Goal: Information Seeking & Learning: Learn about a topic

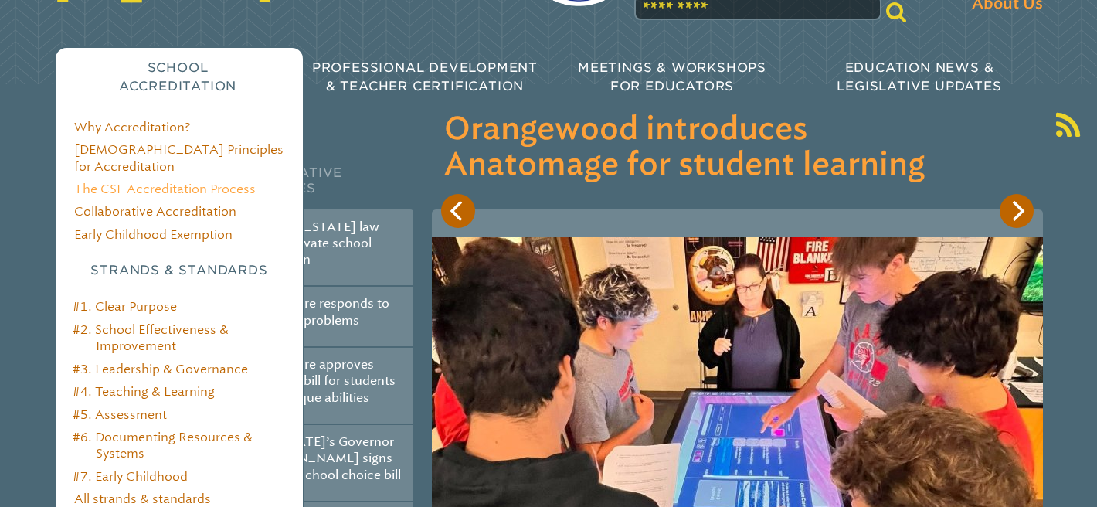
scroll to position [208, 0]
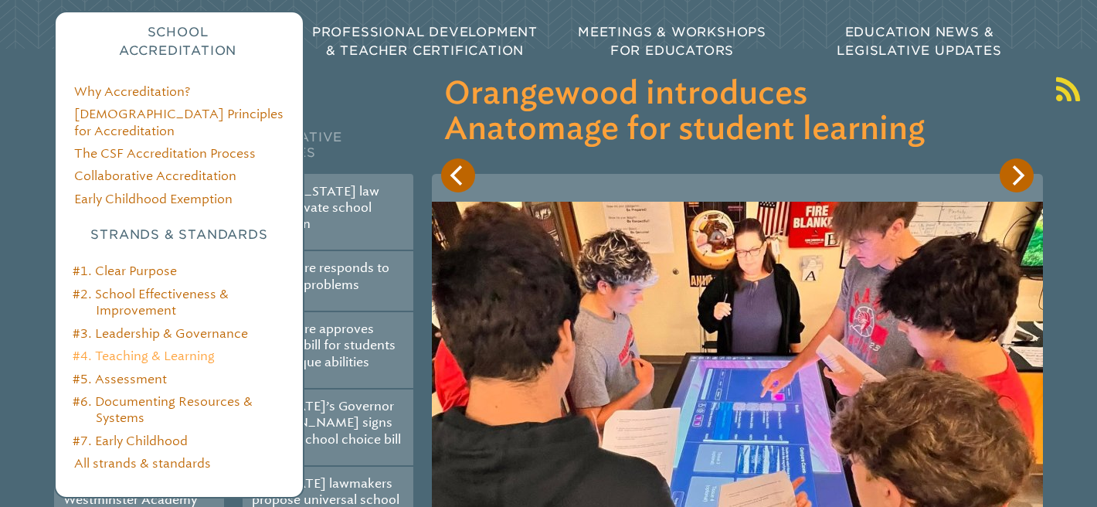
click at [144, 348] on link "#4. Teaching & Learning" at bounding box center [144, 355] width 142 height 15
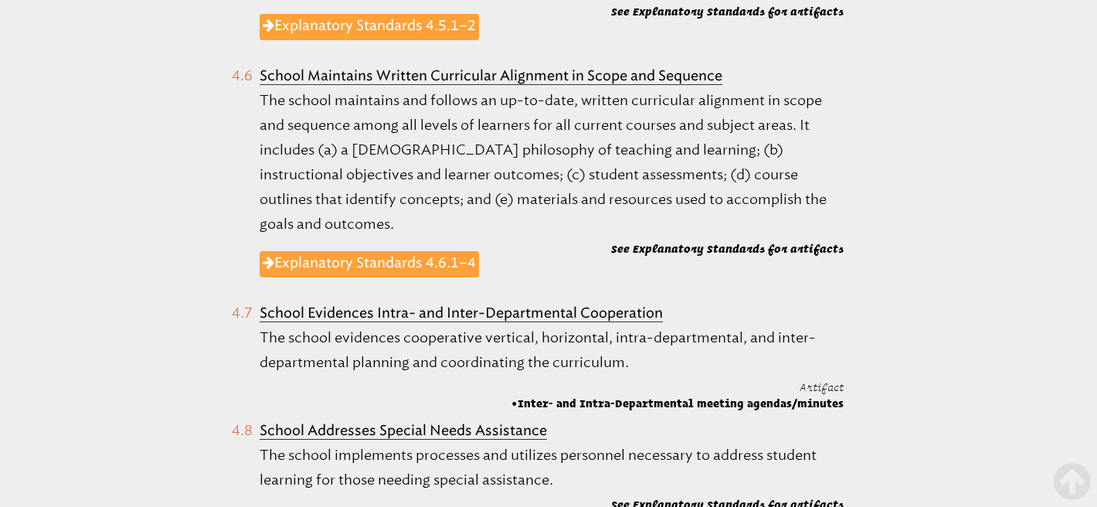
scroll to position [1776, 0]
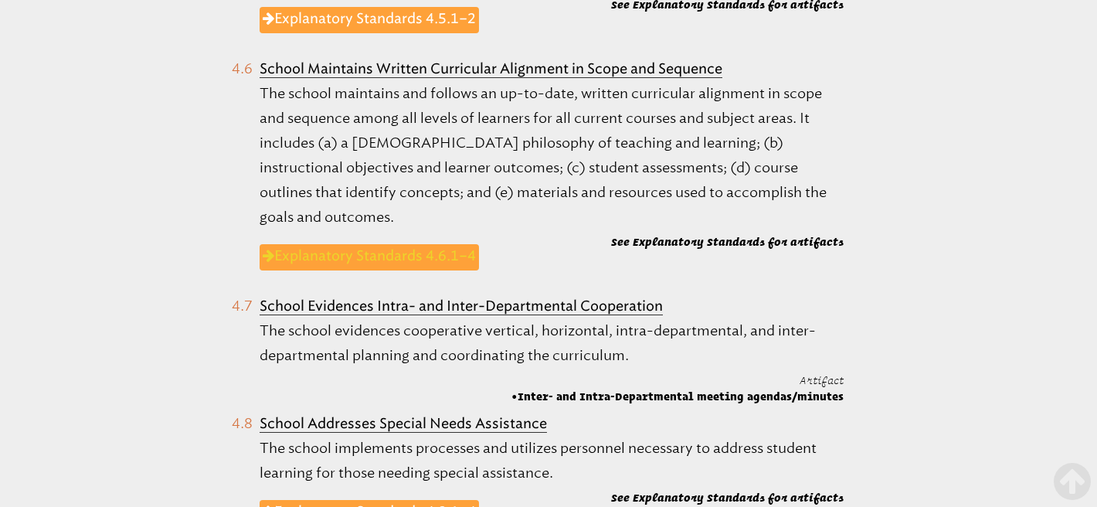
click at [396, 244] on link "Explanatory Standards 4.6.1–4" at bounding box center [369, 257] width 219 height 26
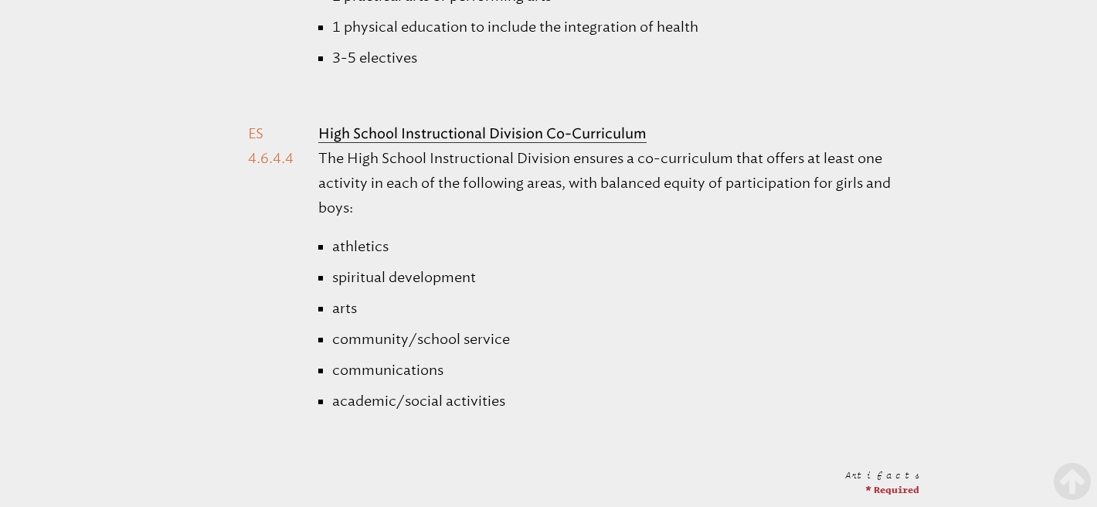
scroll to position [5899, 0]
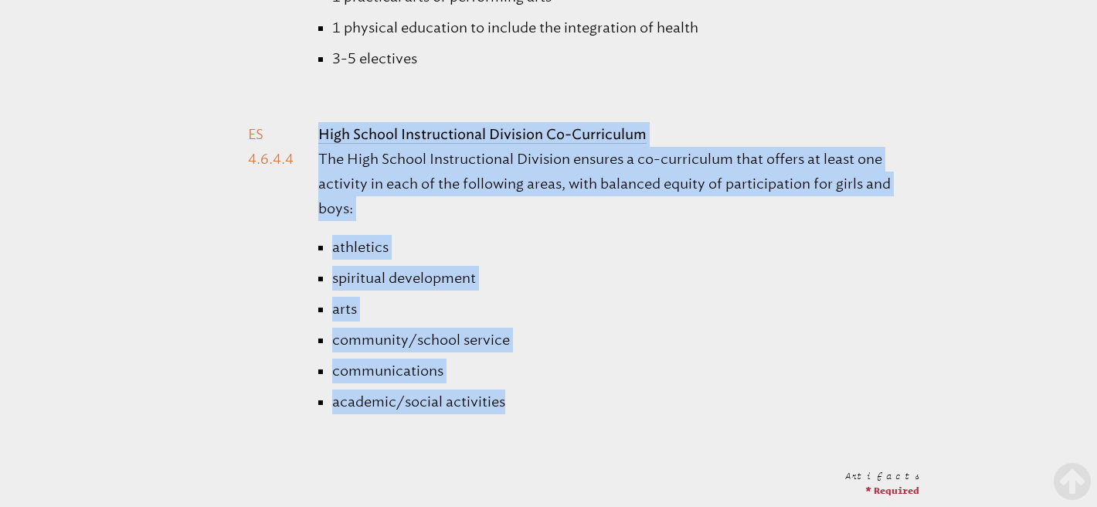
drag, startPoint x: 536, startPoint y: 379, endPoint x: 315, endPoint y: 117, distance: 342.7
click at [315, 122] on li "High School Instructional Division Co-Curriculum The High School Instructional …" at bounding box center [583, 290] width 671 height 337
copy li "High School Instructional Division Co-Curriculum The High School Instructional …"
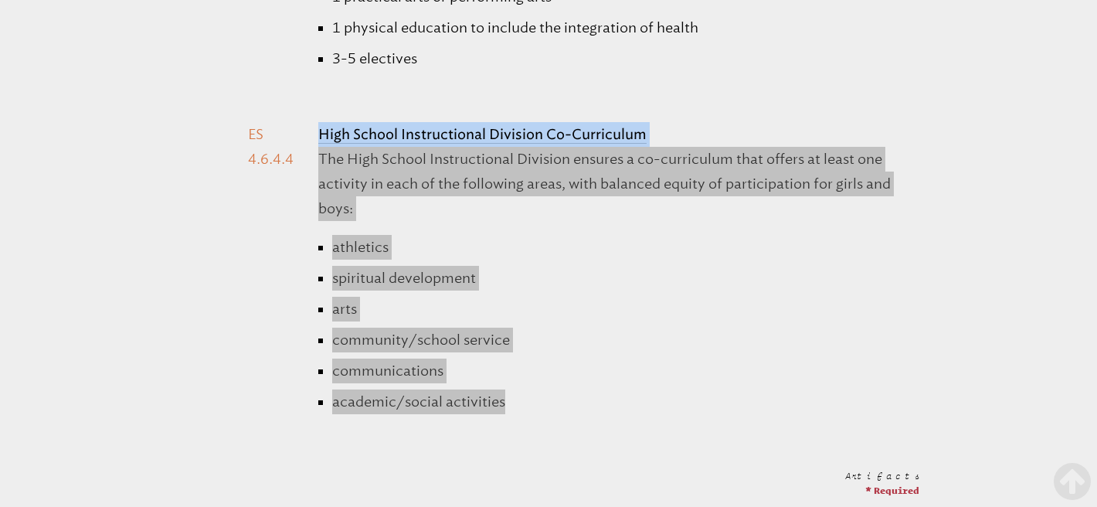
drag, startPoint x: 427, startPoint y: 132, endPoint x: 75, endPoint y: 5, distance: 374.7
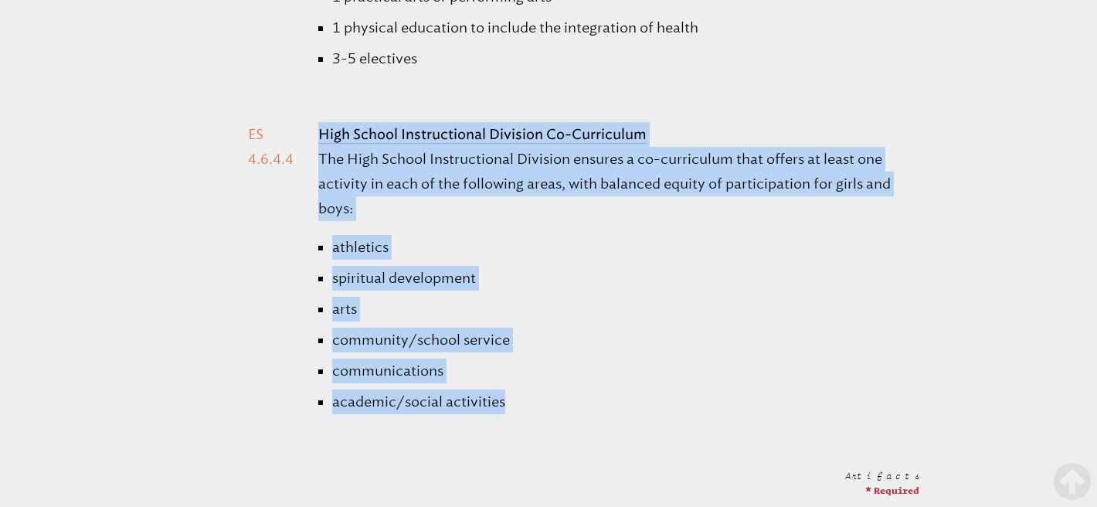
copy li "High School Instructional Division Co-Curriculum The High School Instructional …"
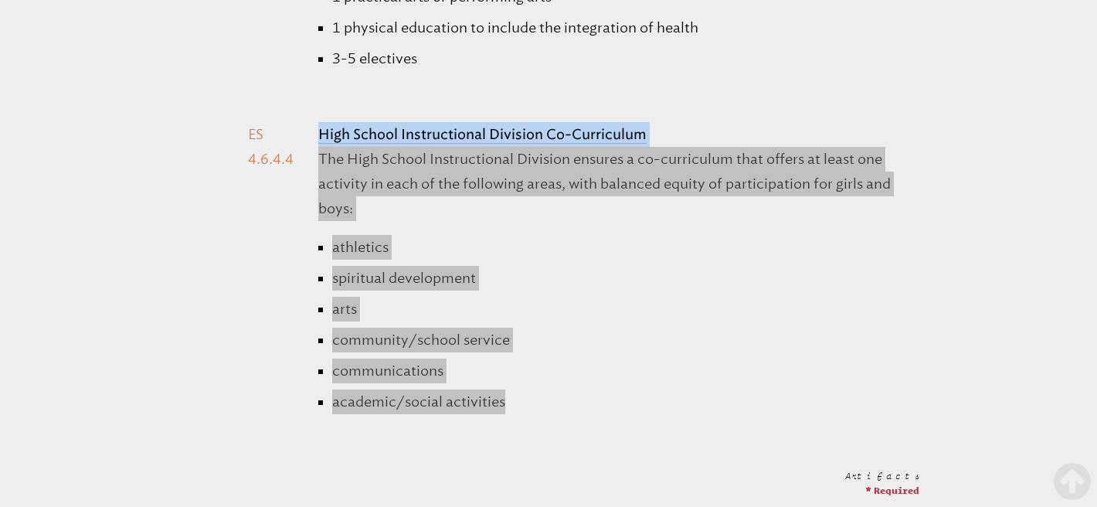
drag, startPoint x: 514, startPoint y: 157, endPoint x: 395, endPoint y: 3, distance: 194.4
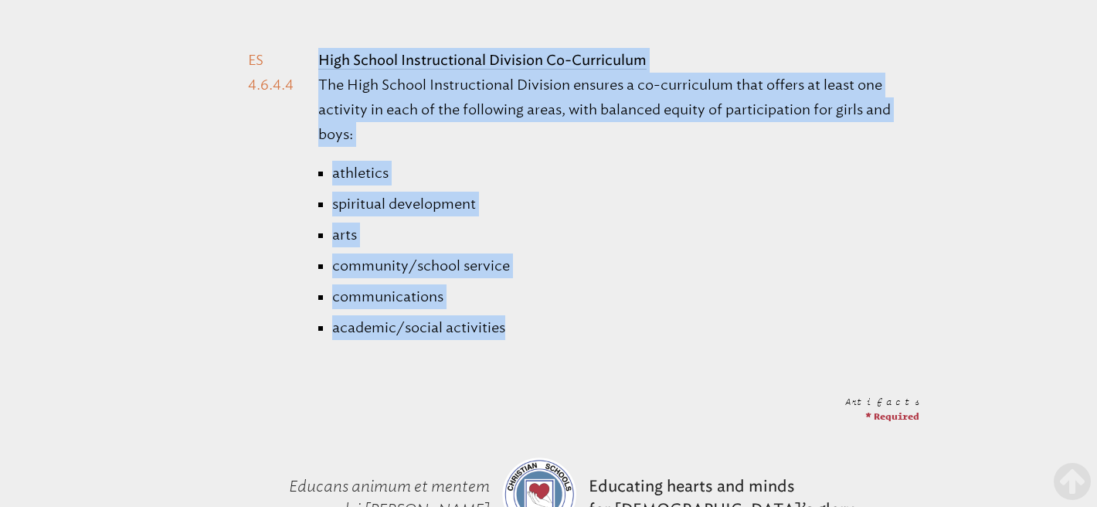
scroll to position [5977, 0]
